Goal: Task Accomplishment & Management: Use online tool/utility

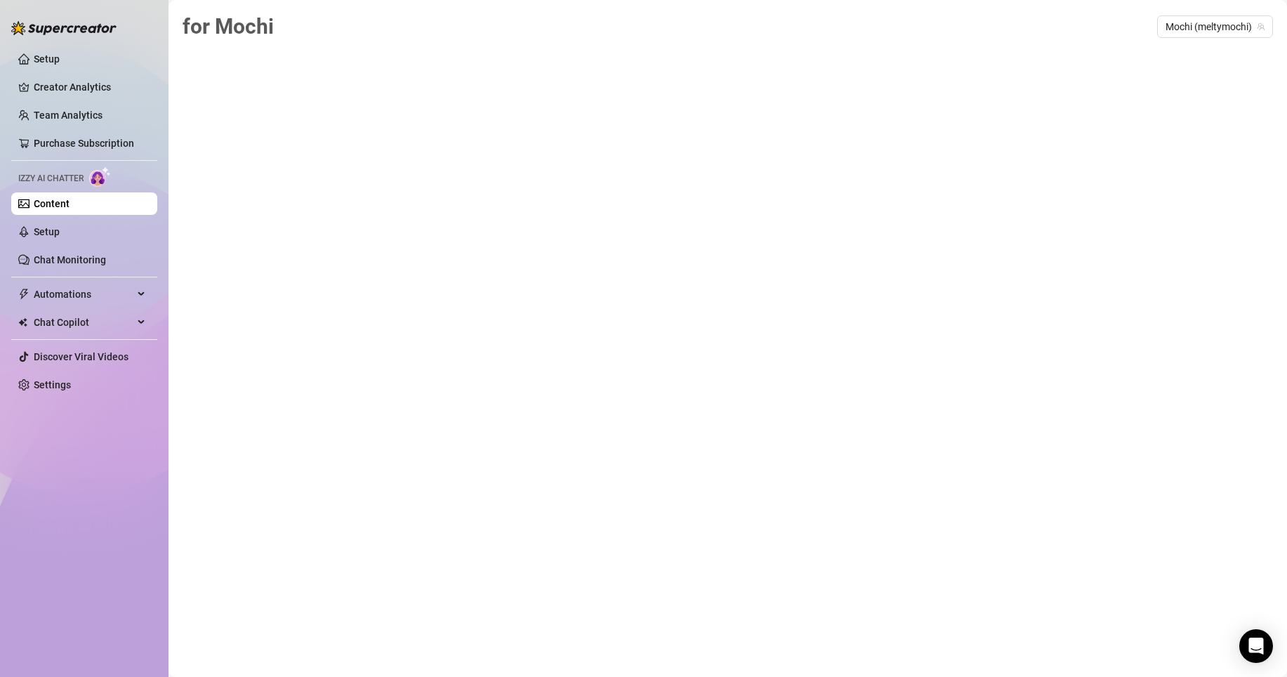
click at [341, 188] on div "for Mochi Mochi (meltymochi)" at bounding box center [728, 322] width 1091 height 625
